Goal: Information Seeking & Learning: Learn about a topic

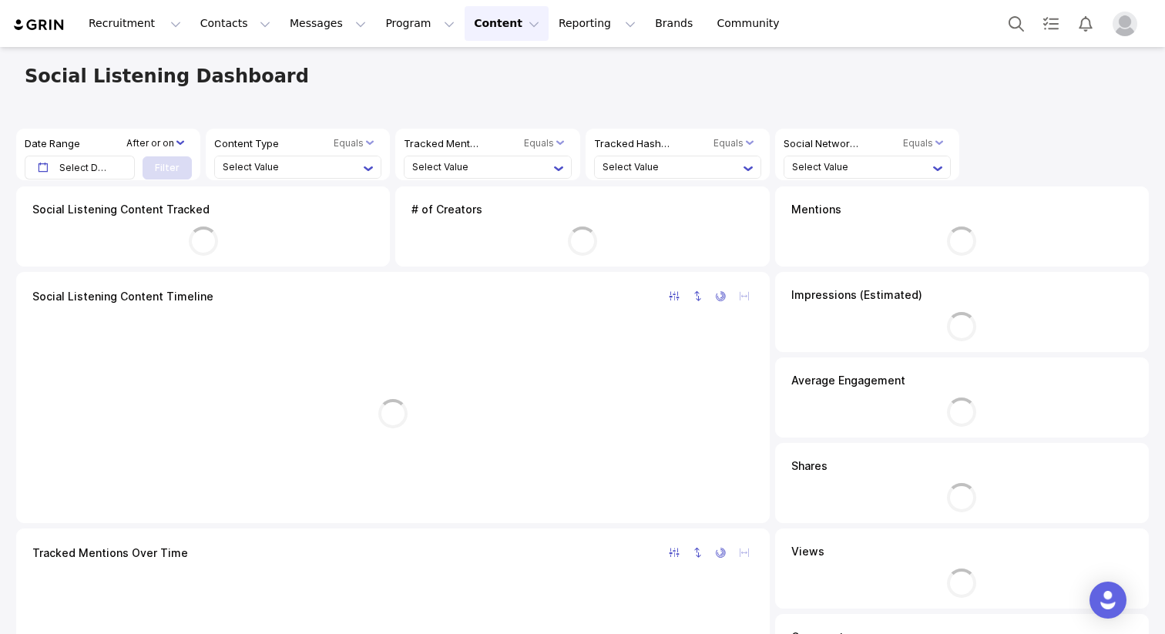
click at [430, 163] on li "Select Value" at bounding box center [482, 167] width 141 height 22
click at [310, 85] on div at bounding box center [724, 76] width 831 height 22
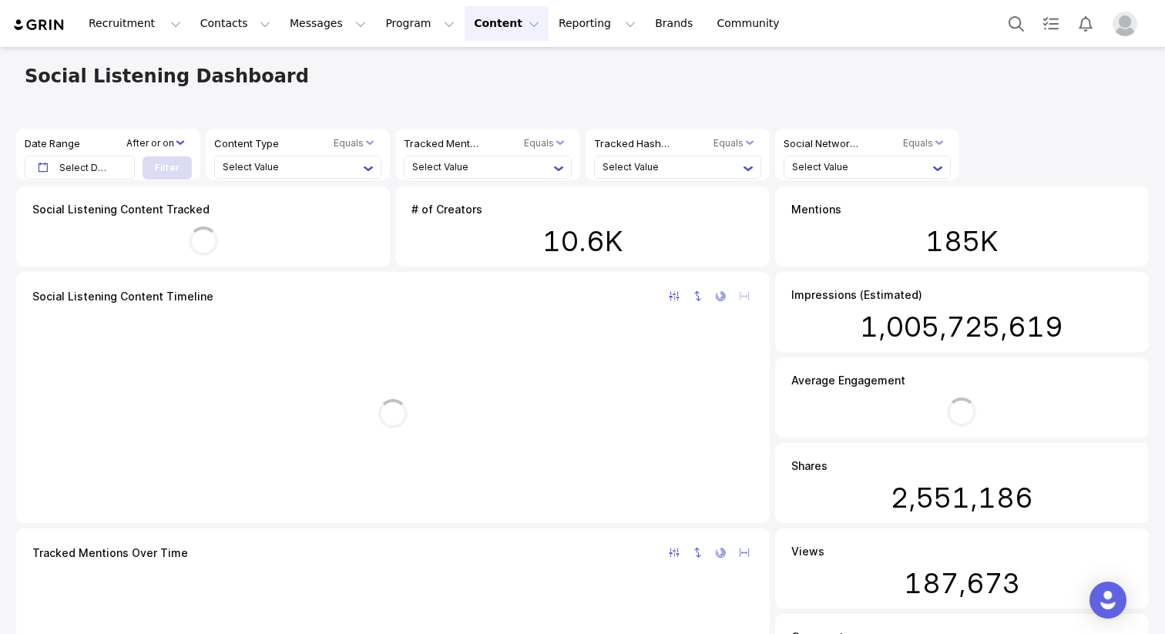
click at [435, 156] on qui-value-list at bounding box center [487, 167] width 167 height 23
click at [435, 164] on li "Select Value" at bounding box center [482, 167] width 141 height 22
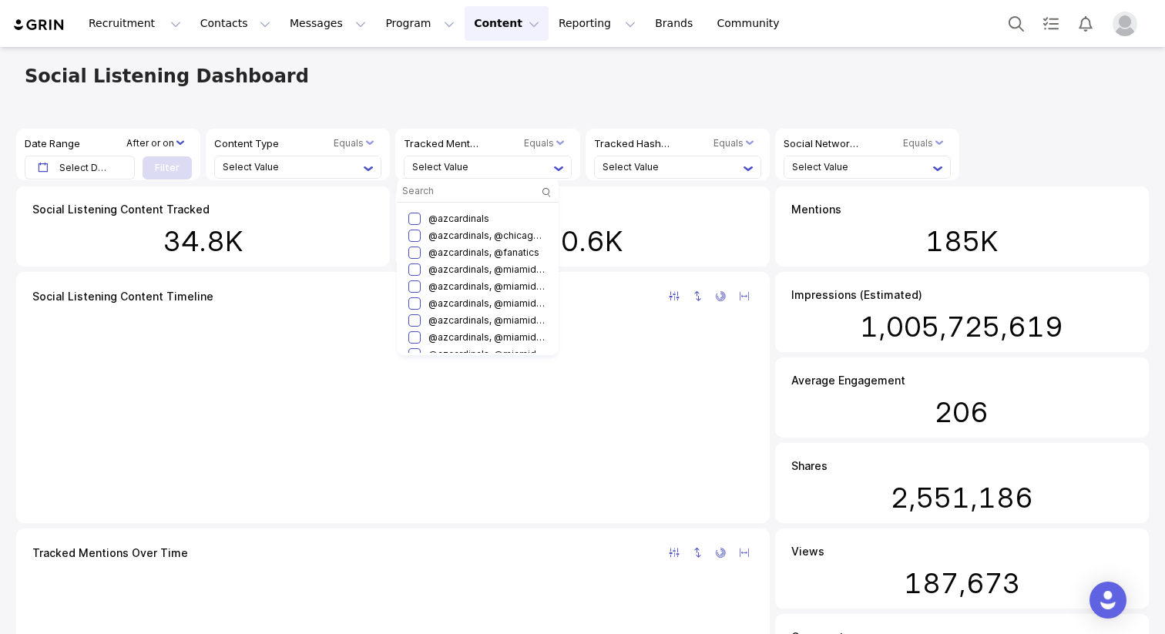
click at [304, 166] on li "Select Value" at bounding box center [293, 167] width 141 height 22
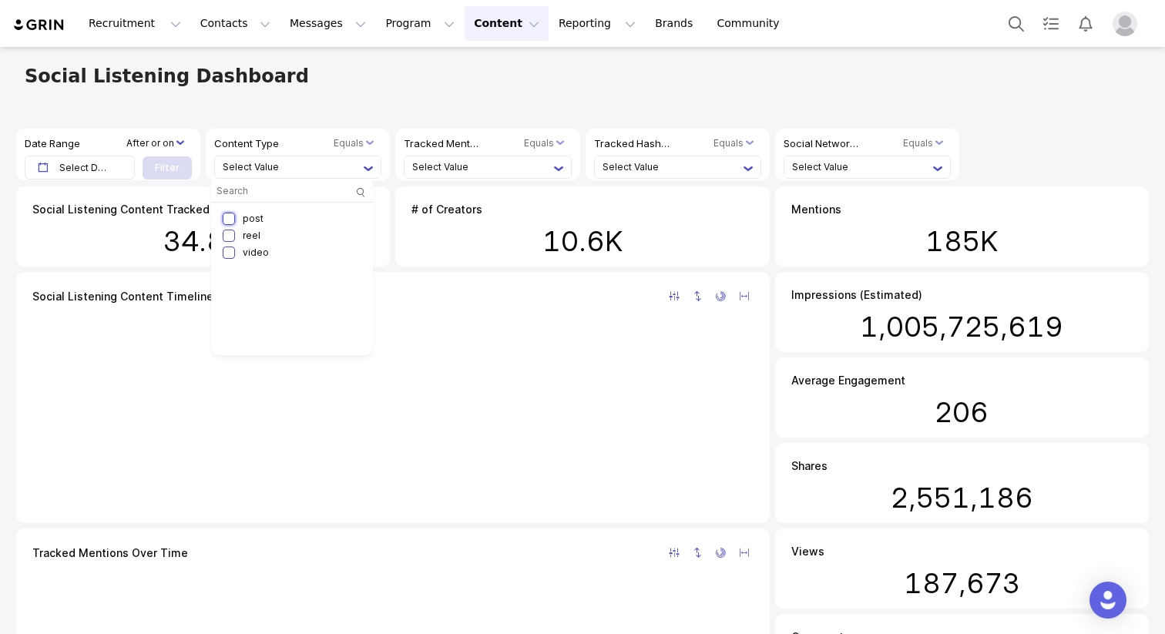
click at [234, 216] on input "checkbox" at bounding box center [229, 219] width 12 height 12
checkbox input "true"
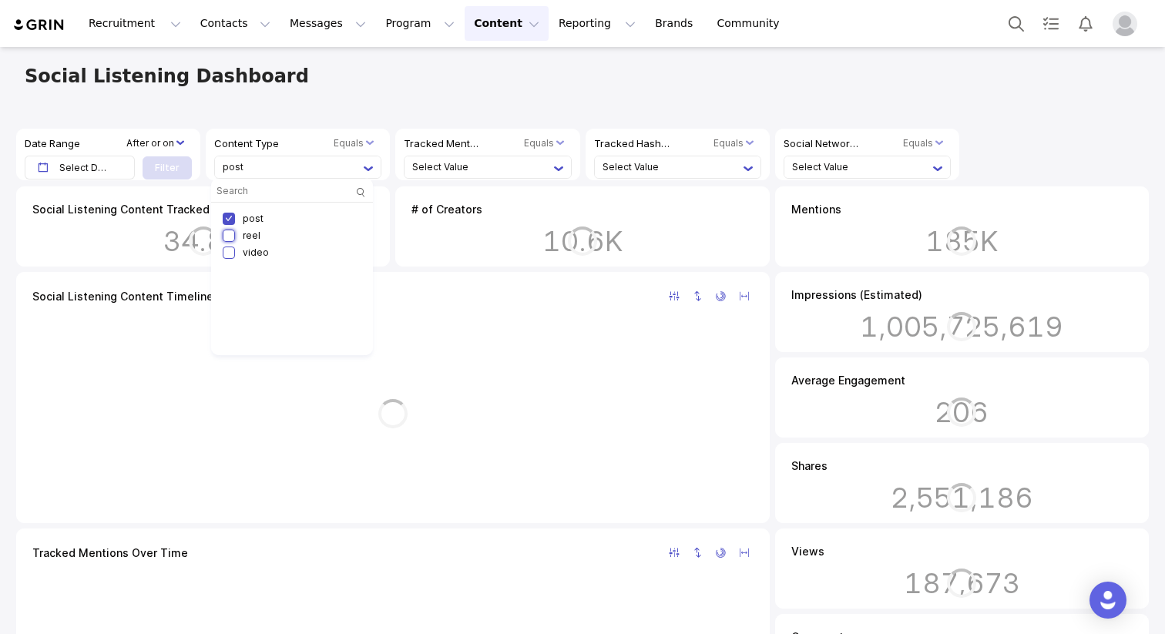
click at [233, 236] on input "checkbox" at bounding box center [229, 236] width 12 height 12
checkbox input "true"
click at [233, 256] on input "checkbox" at bounding box center [229, 253] width 12 height 12
checkbox input "true"
click at [683, 180] on div at bounding box center [678, 155] width 186 height 53
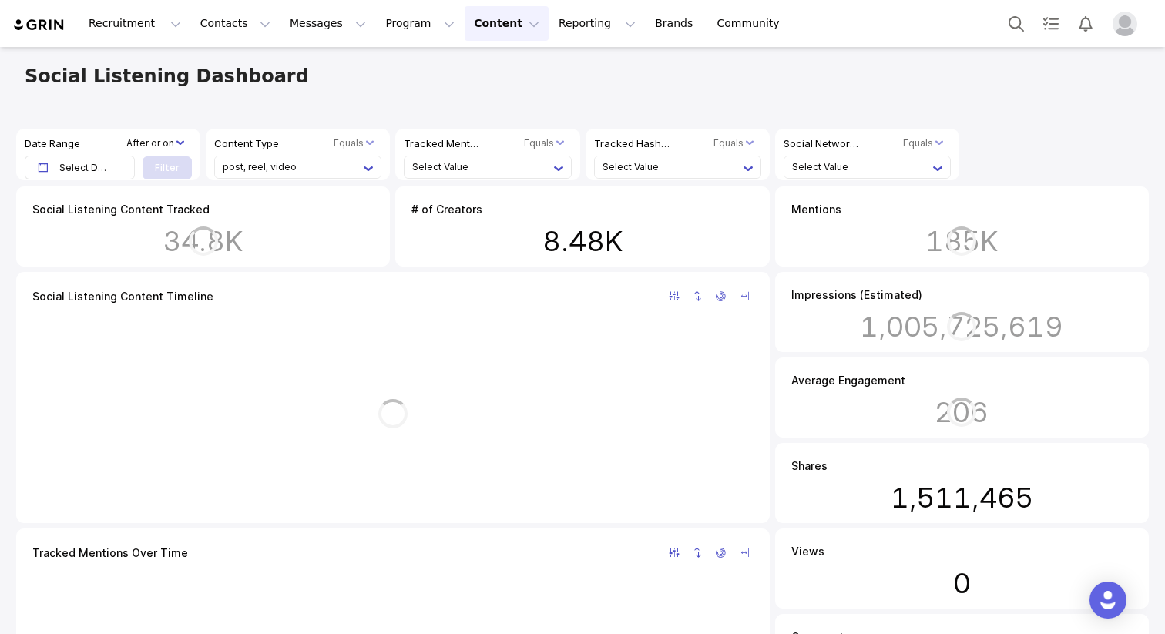
click at [680, 172] on li "Select Value" at bounding box center [672, 167] width 141 height 22
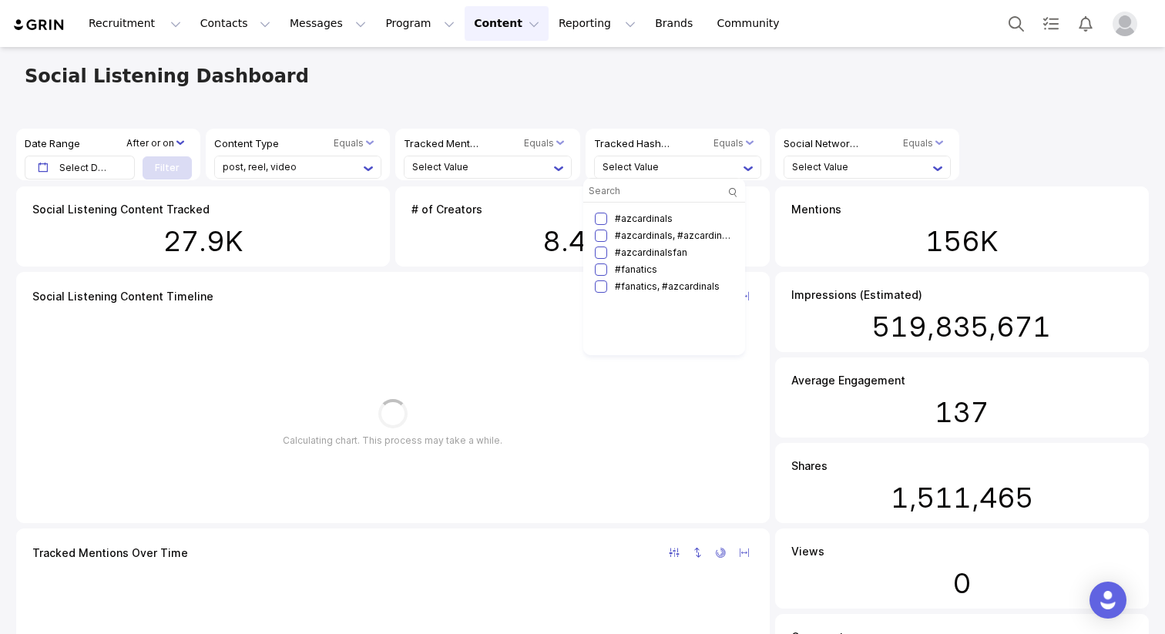
click at [554, 170] on icon at bounding box center [558, 168] width 9 height 9
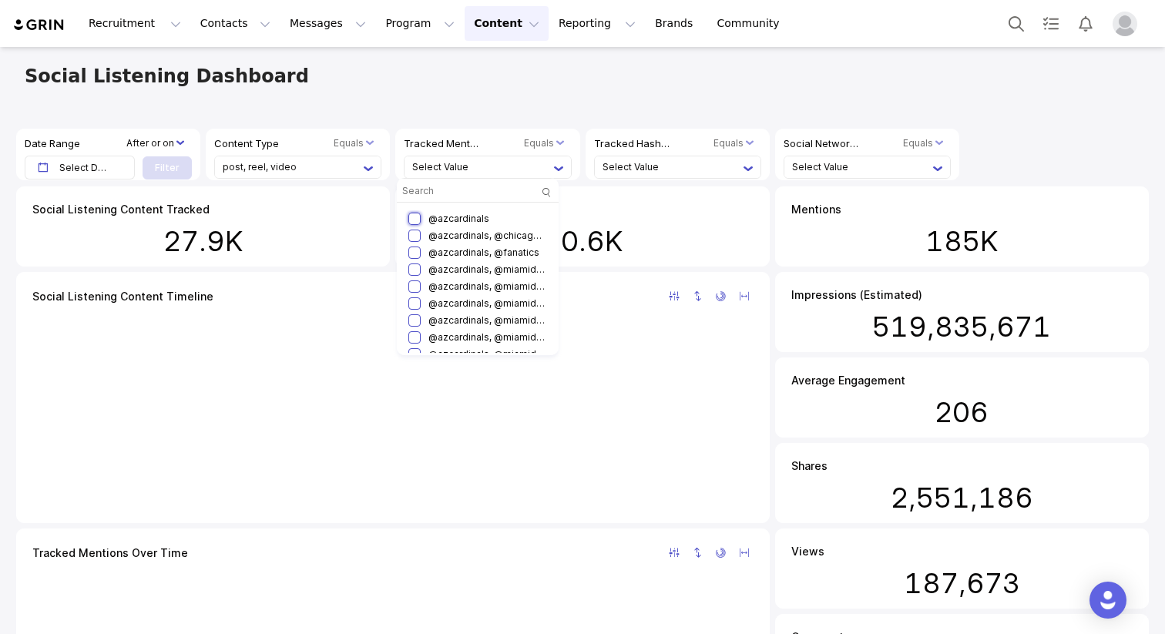
click at [414, 218] on input "checkbox" at bounding box center [414, 219] width 12 height 12
checkbox input "true"
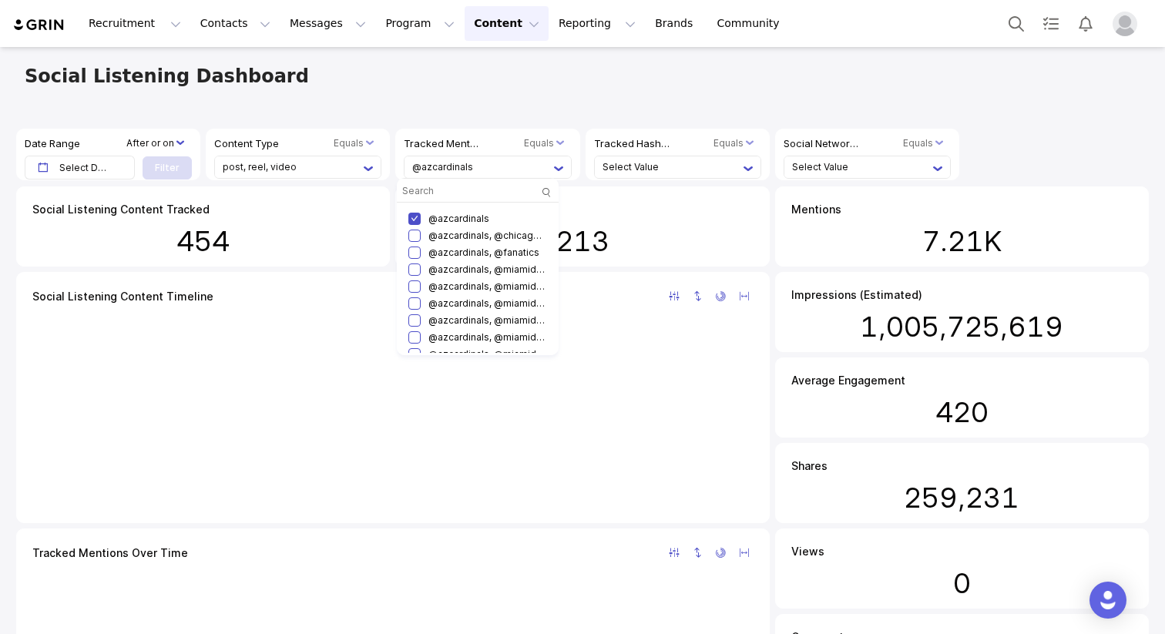
click at [45, 143] on li "Date Range" at bounding box center [63, 143] width 76 height 15
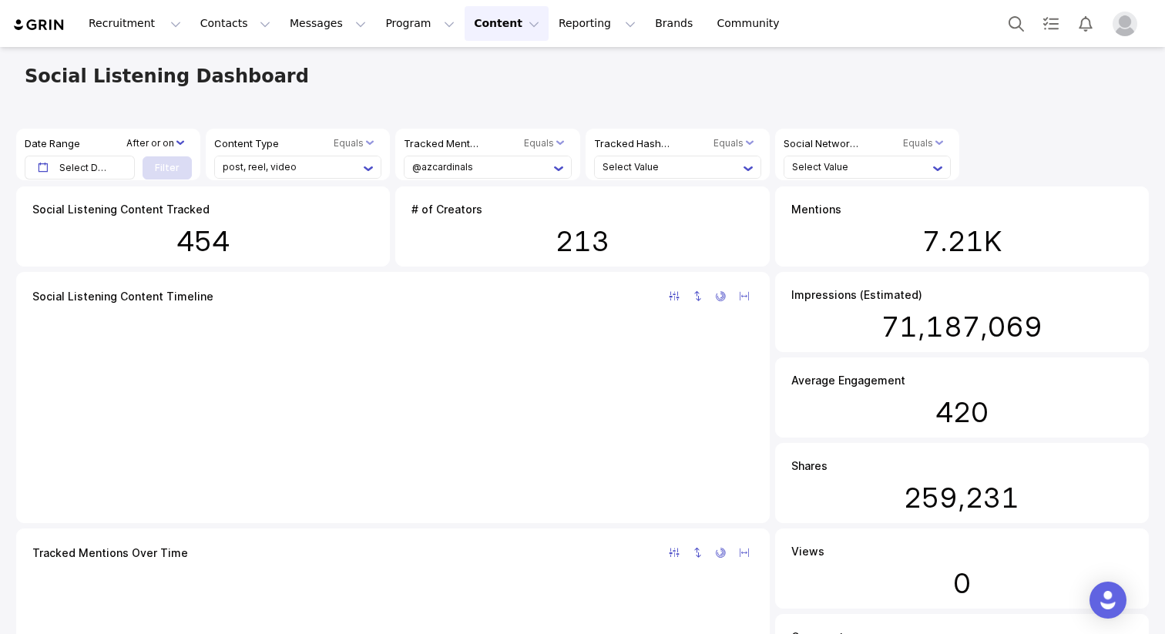
click at [146, 143] on li "After or on" at bounding box center [150, 143] width 48 height 14
click at [443, 166] on li "@azcardinals" at bounding box center [482, 167] width 141 height 22
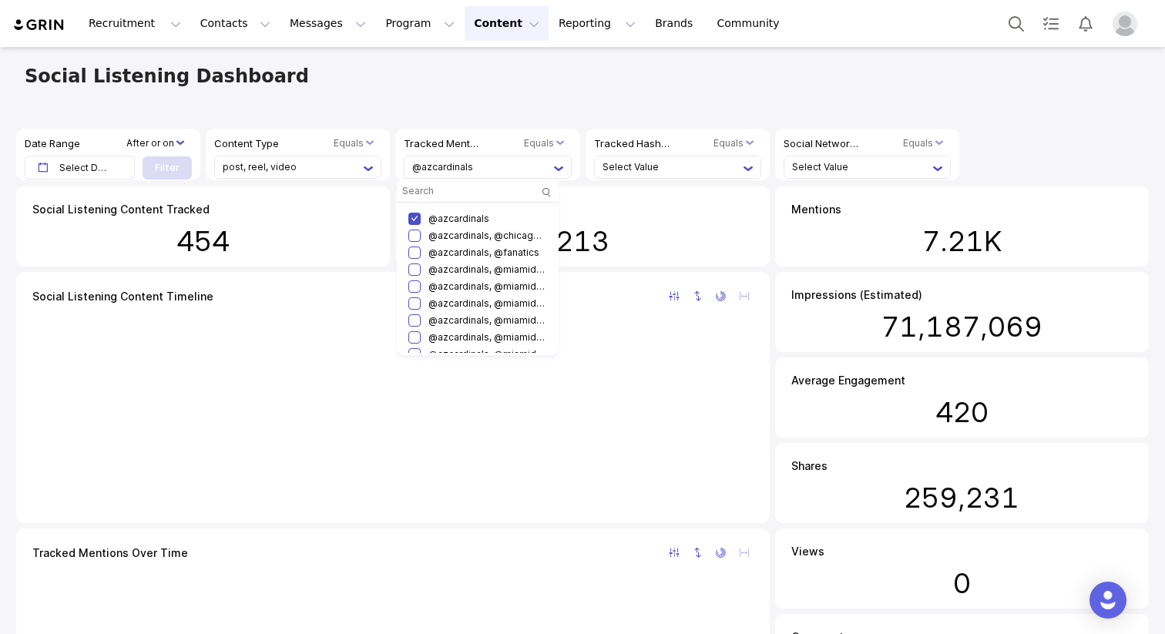
click at [0, 0] on li "Select Value" at bounding box center [0, 0] width 0 height 0
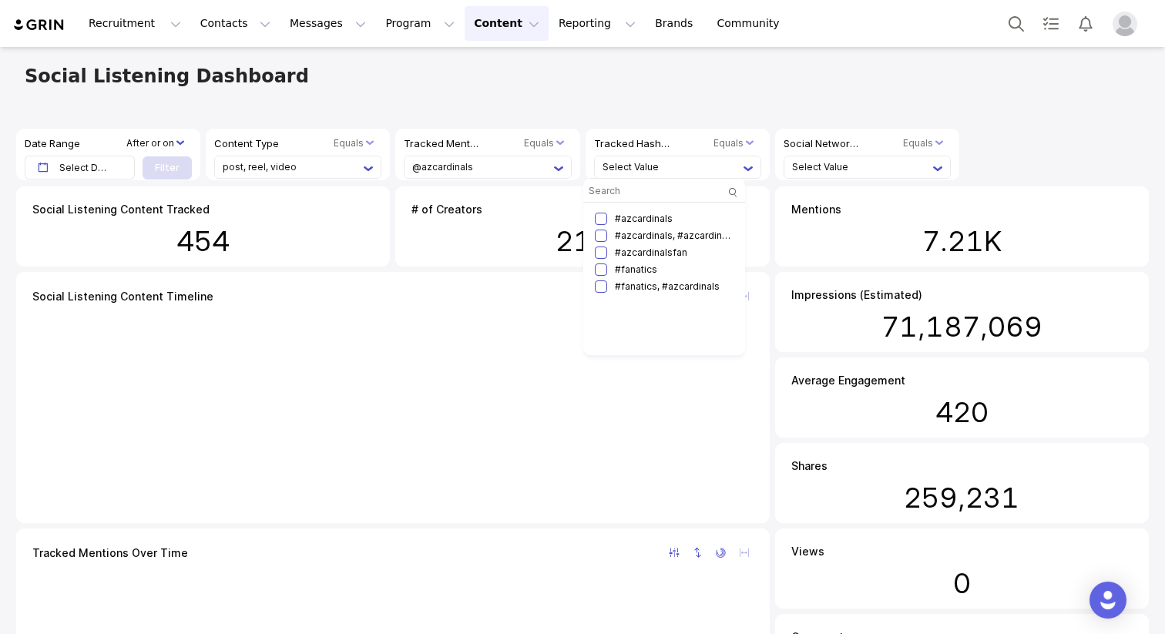
click at [512, 159] on li "@azcardinals" at bounding box center [482, 167] width 141 height 22
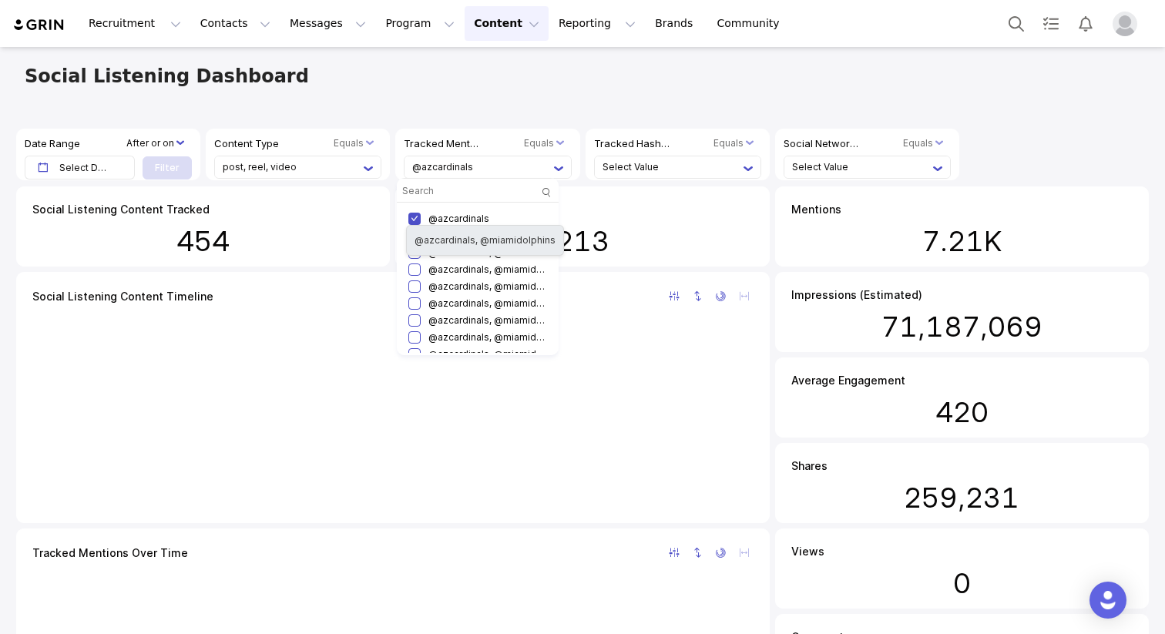
click at [417, 253] on div "@azcardinals, @miamidolphins" at bounding box center [485, 240] width 158 height 31
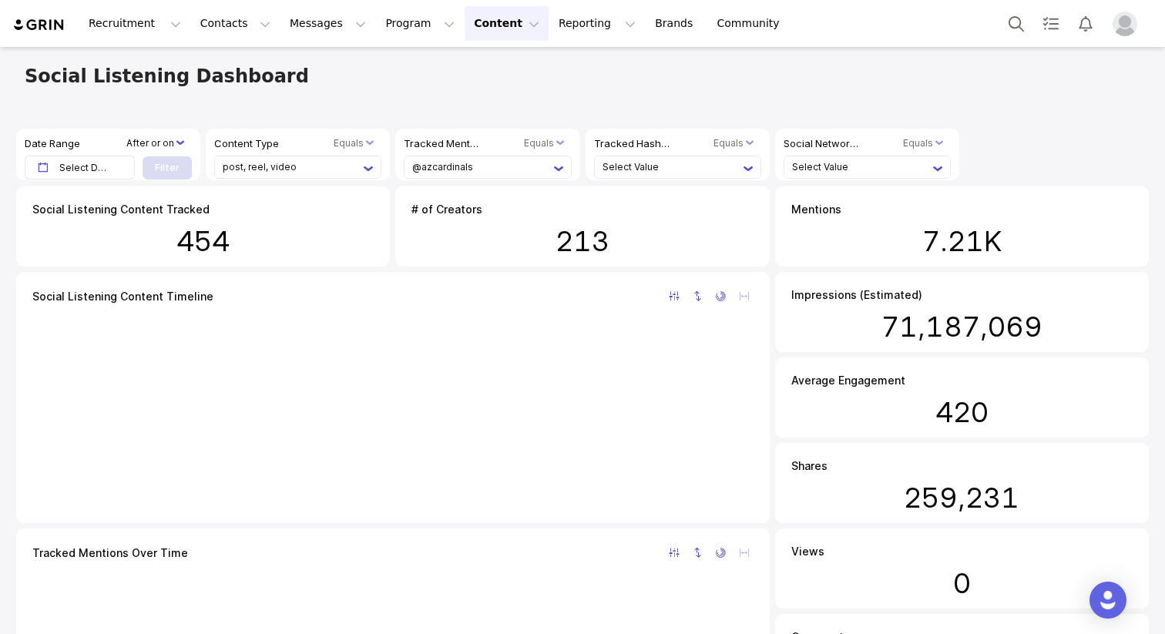
click at [498, 174] on li "@azcardinals" at bounding box center [482, 167] width 141 height 22
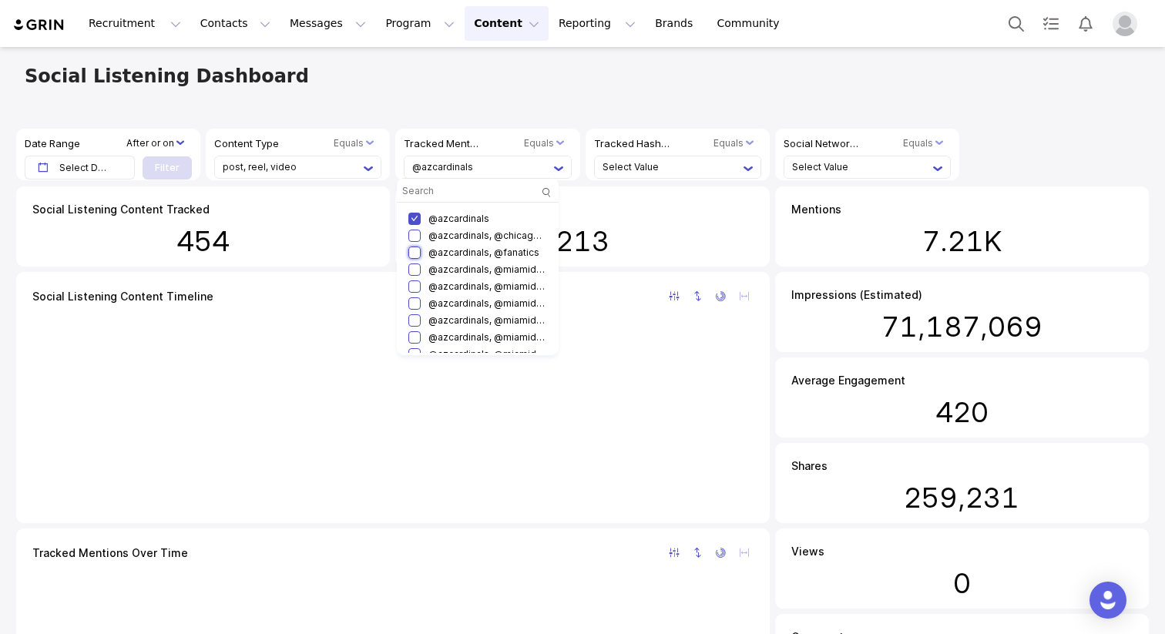
click at [418, 251] on input "checkbox" at bounding box center [414, 253] width 12 height 12
checkbox input "true"
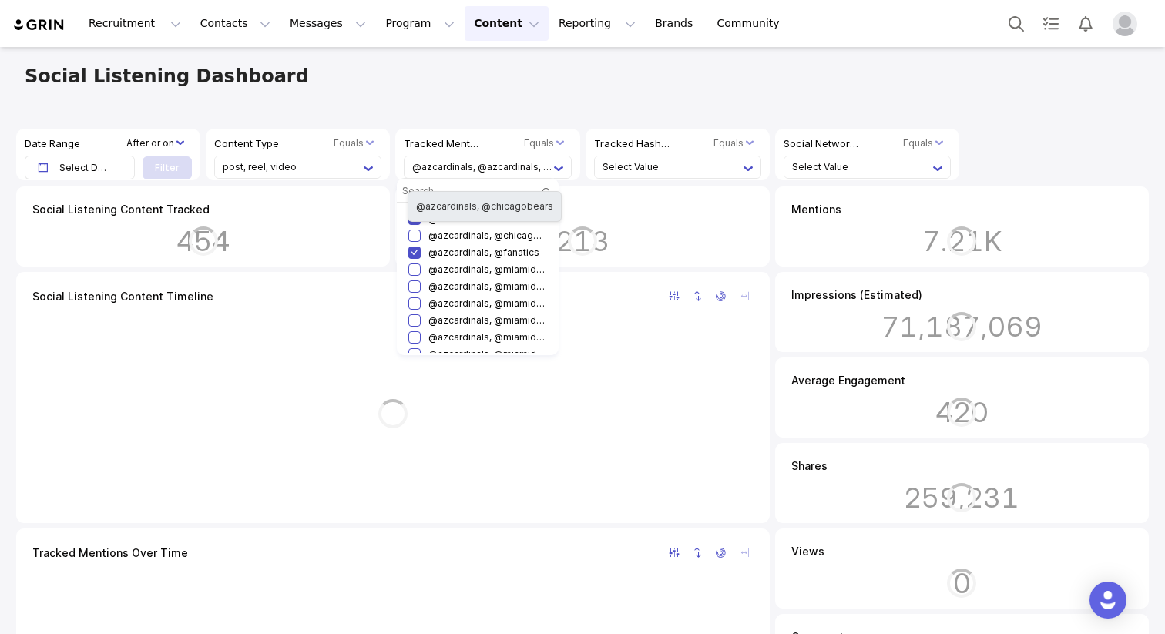
click at [411, 223] on qui-tooltip-item at bounding box center [485, 214] width 154 height 31
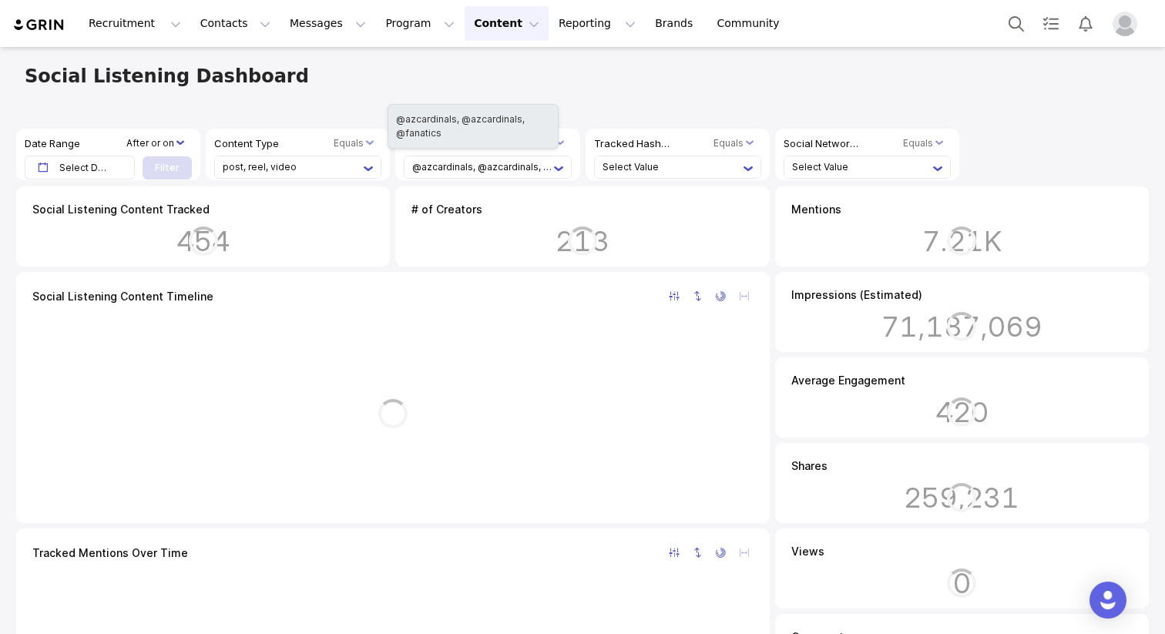
click at [478, 171] on li "@azcardinals, @azcardinals, @fanatics" at bounding box center [482, 167] width 141 height 22
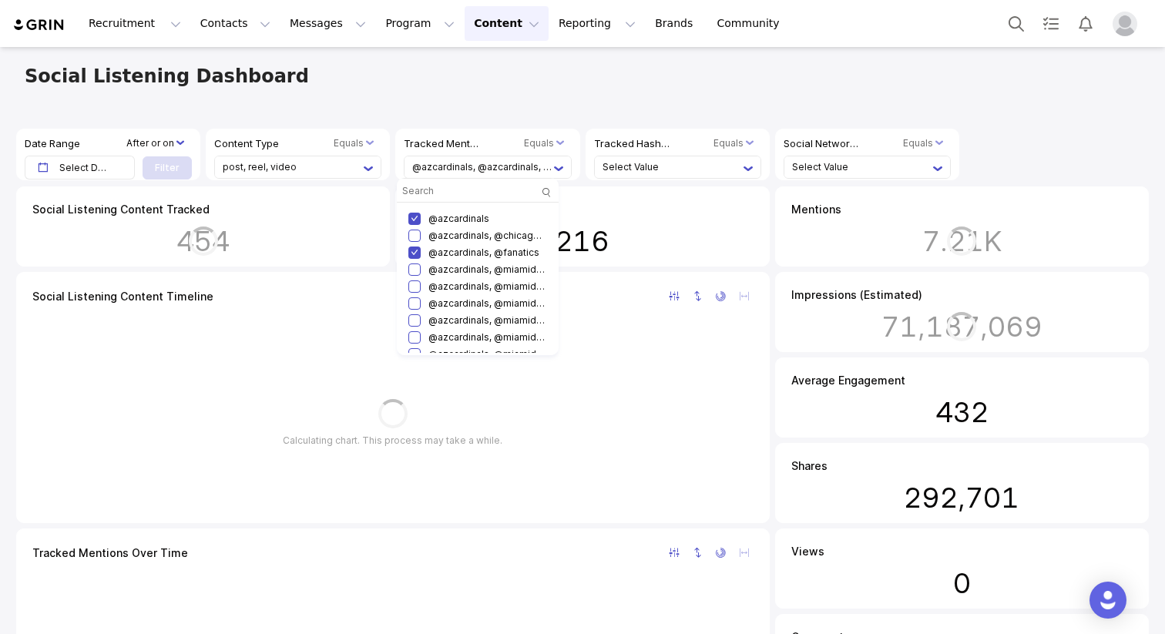
click at [416, 222] on input "checkbox" at bounding box center [414, 219] width 12 height 12
checkbox input "false"
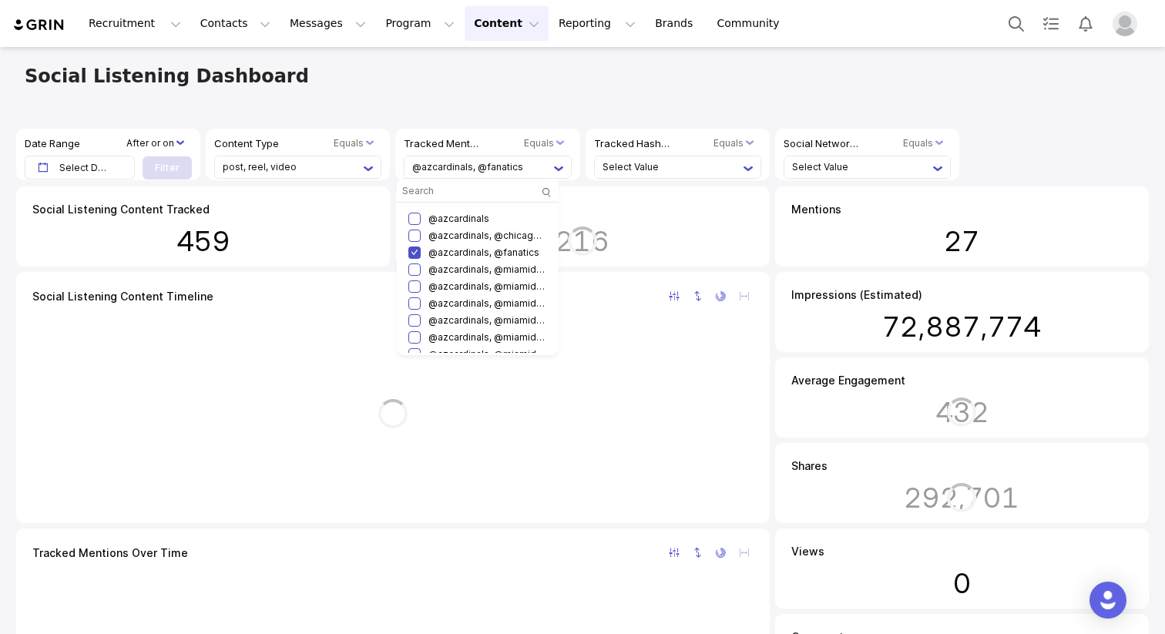
click at [404, 152] on qui-tooltip "Select Date" at bounding box center [442, 143] width 76 height 15
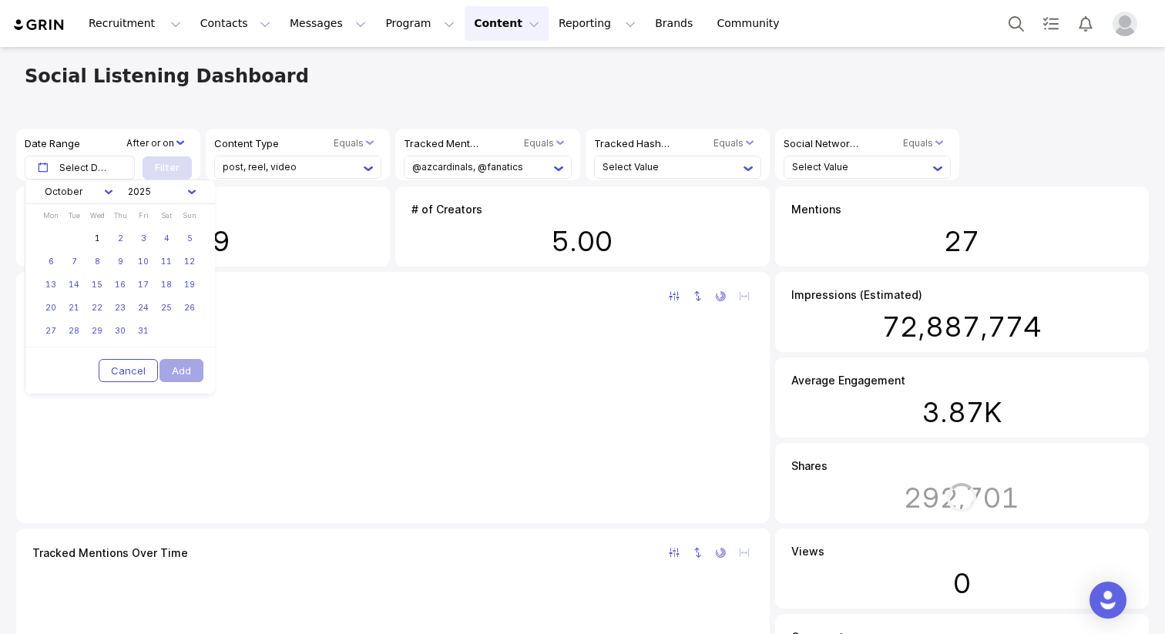
click at [114, 193] on qui-select-trigger at bounding box center [78, 191] width 83 height 23
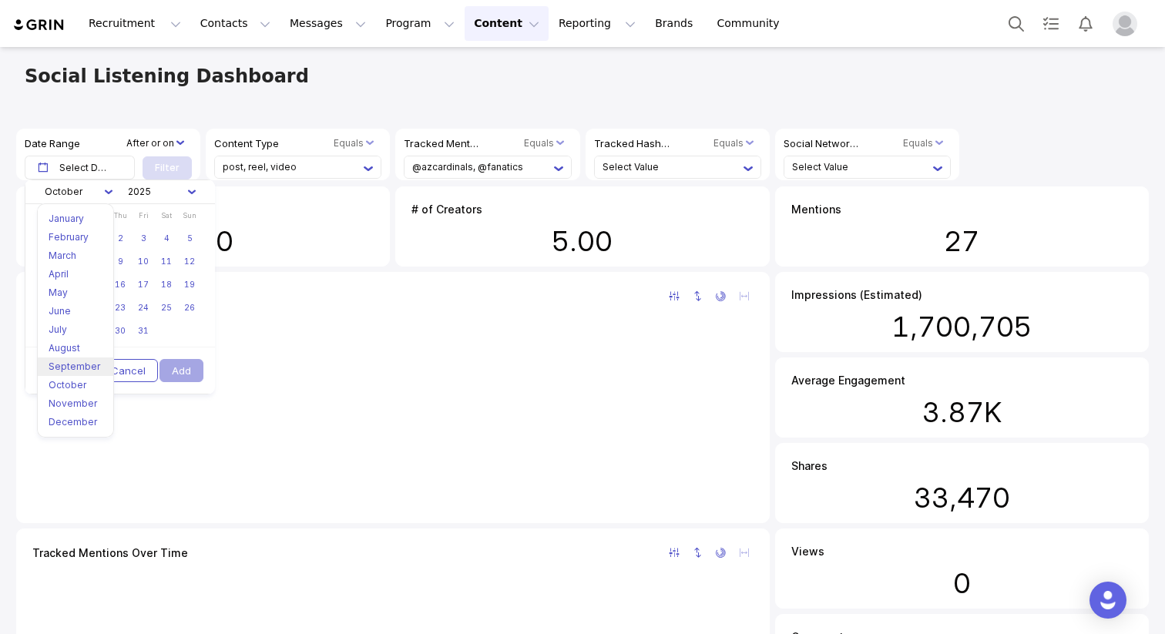
click at [69, 369] on li "September" at bounding box center [76, 366] width 54 height 18
click at [91, 305] on link "24" at bounding box center [97, 308] width 23 height 23
click at [186, 377] on button "Add" at bounding box center [181, 370] width 44 height 23
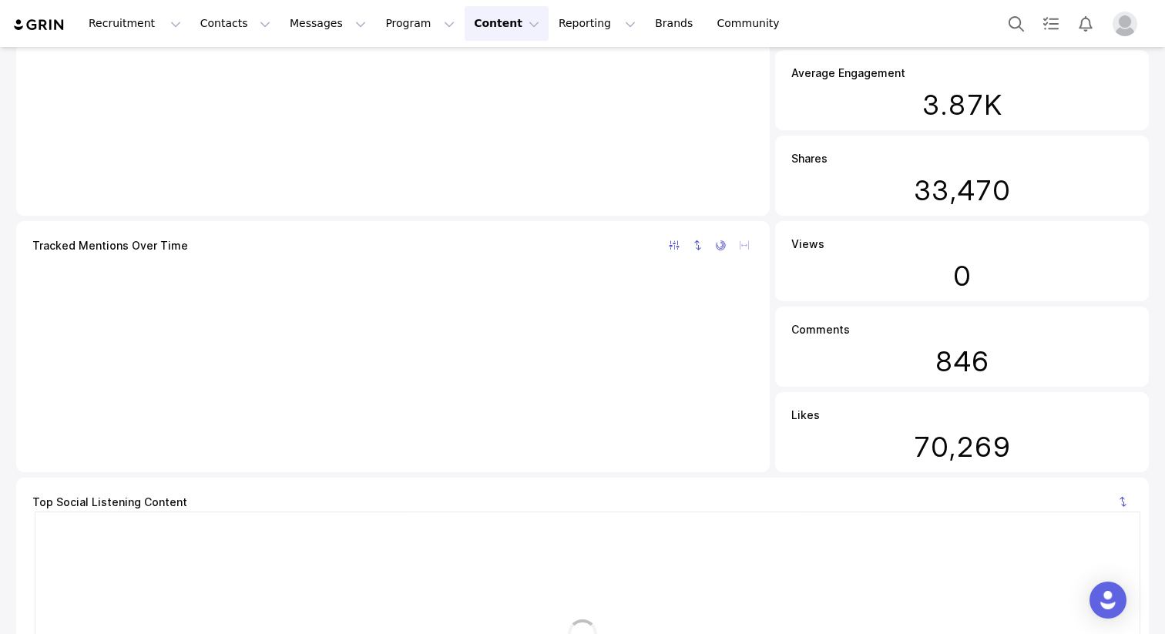
scroll to position [316, 0]
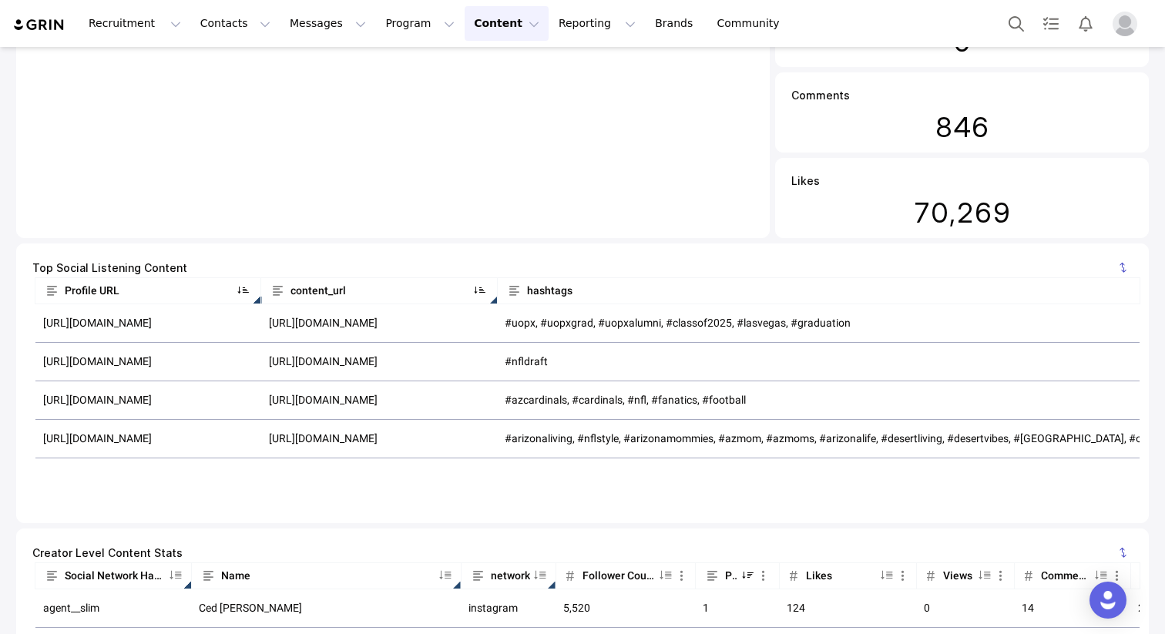
scroll to position [533, 0]
click at [289, 414] on td "https://www.instagram.com/p/DPQJfuqDkUW" at bounding box center [379, 401] width 237 height 39
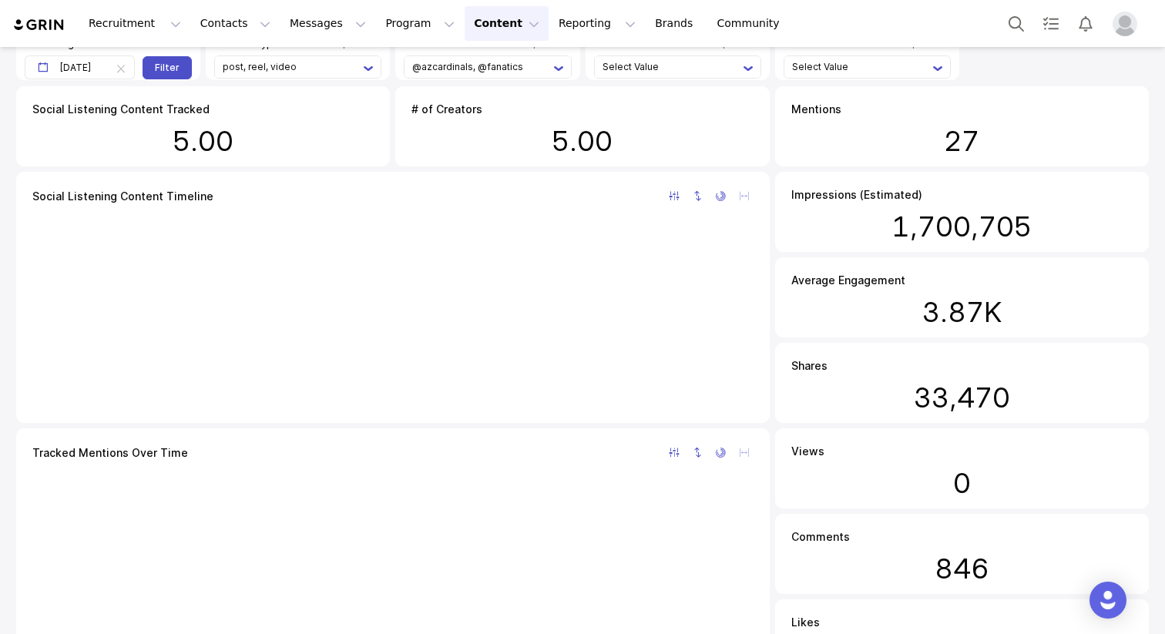
scroll to position [0, 0]
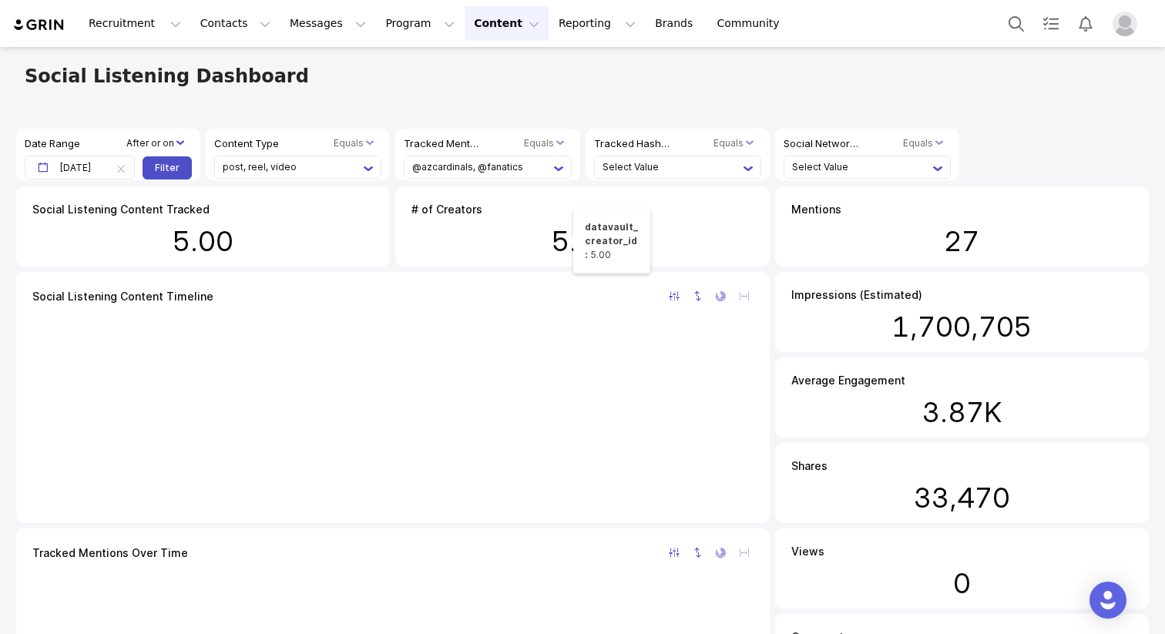
click at [565, 242] on div "5.00" at bounding box center [582, 241] width 61 height 28
click at [583, 246] on div "5.00" at bounding box center [582, 241] width 61 height 28
click at [807, 169] on li "Select Value" at bounding box center [862, 167] width 141 height 22
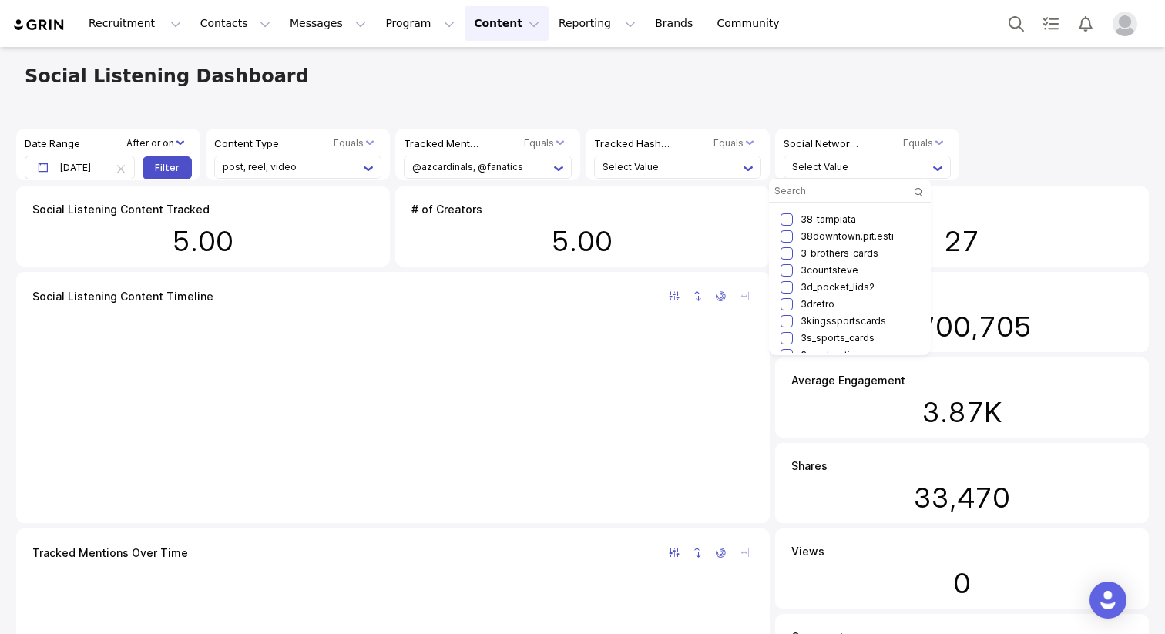
scroll to position [1554, 0]
click at [985, 136] on qdx-selection-area at bounding box center [1057, 141] width 186 height 25
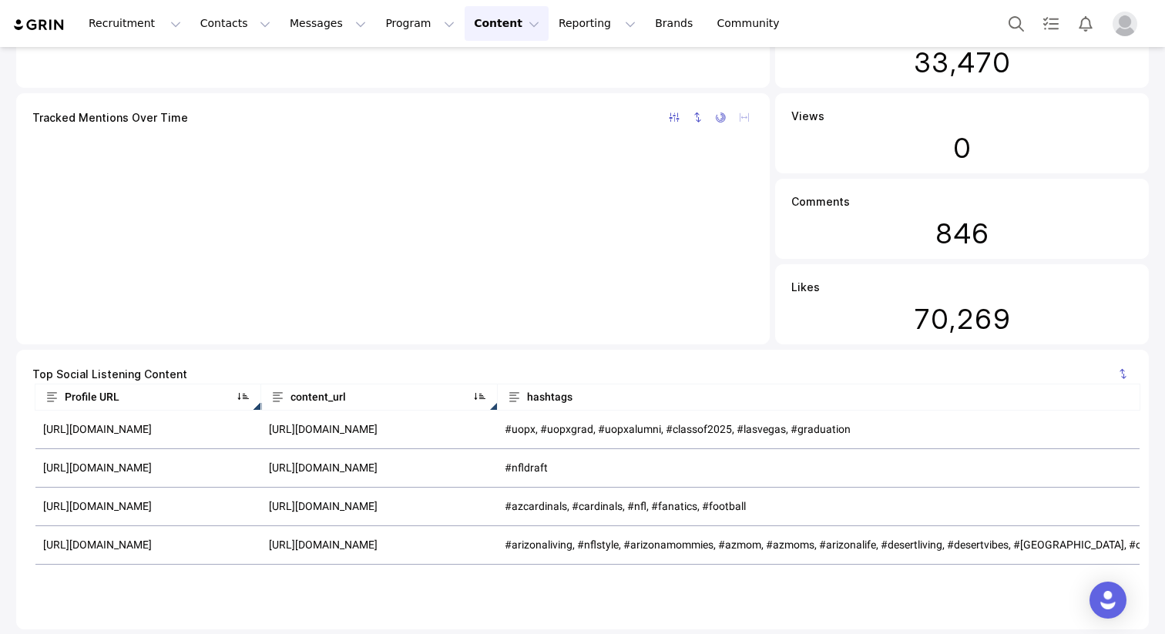
scroll to position [530, 0]
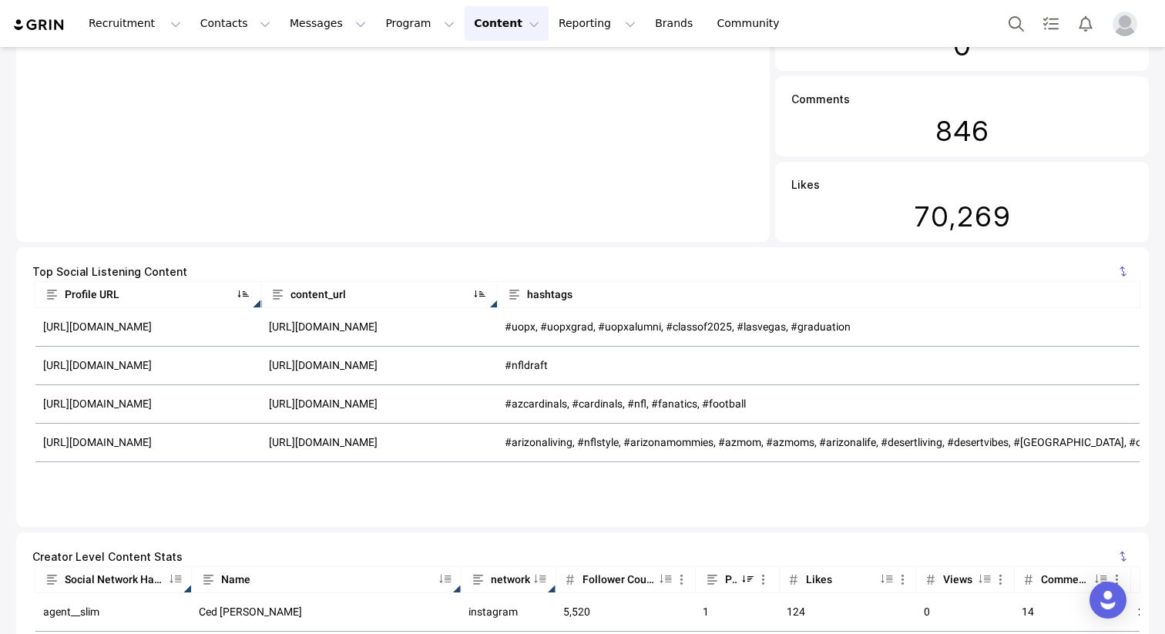
click at [161, 362] on td "https://www.instagram.com/cindyy_maram" at bounding box center [148, 366] width 226 height 39
click at [160, 362] on td "https://www.instagram.com/cindyy_maram" at bounding box center [148, 366] width 226 height 39
drag, startPoint x: 251, startPoint y: 445, endPoint x: 97, endPoint y: 442, distance: 154.1
click at [97, 442] on td "https://www.instagram.com/themcclarnons" at bounding box center [148, 443] width 226 height 39
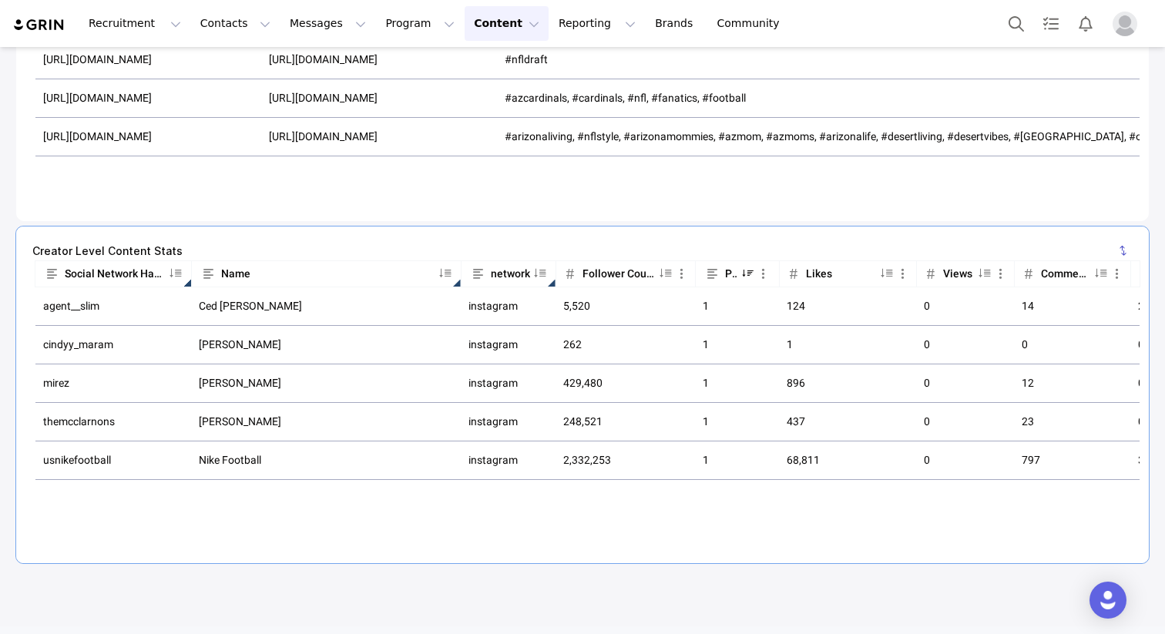
scroll to position [0, 0]
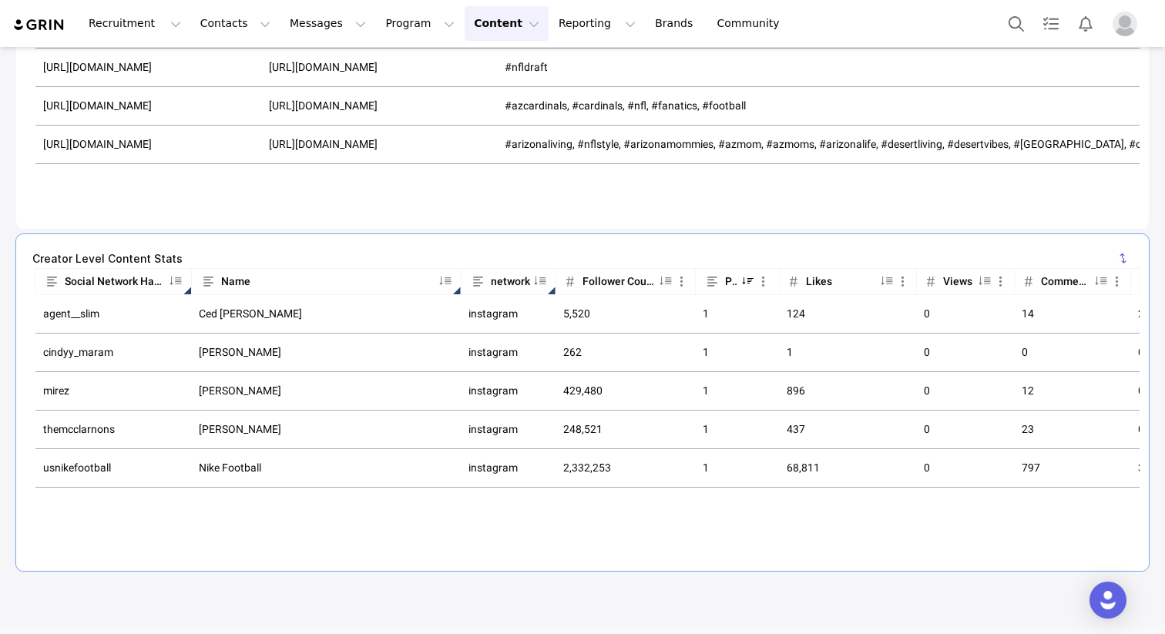
click at [65, 352] on td "cindyy_maram" at bounding box center [113, 353] width 156 height 39
click at [65, 351] on td "cindyy_maram" at bounding box center [113, 353] width 156 height 39
click at [65, 352] on td "cindyy_maram" at bounding box center [113, 353] width 156 height 39
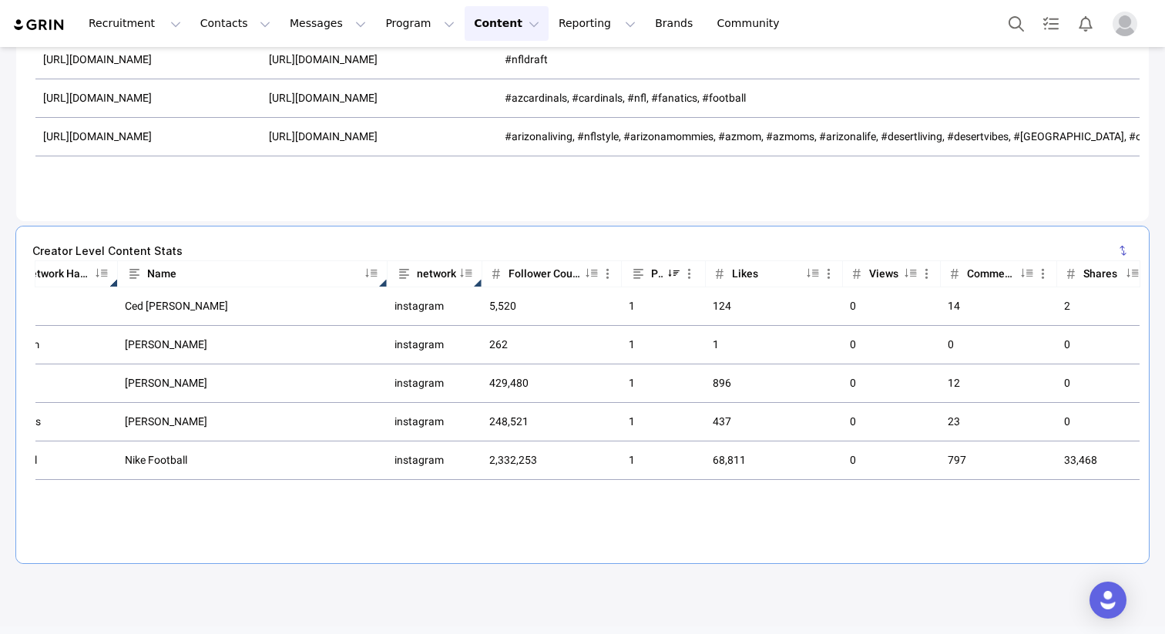
scroll to position [0, 83]
